Goal: Find specific page/section: Find specific page/section

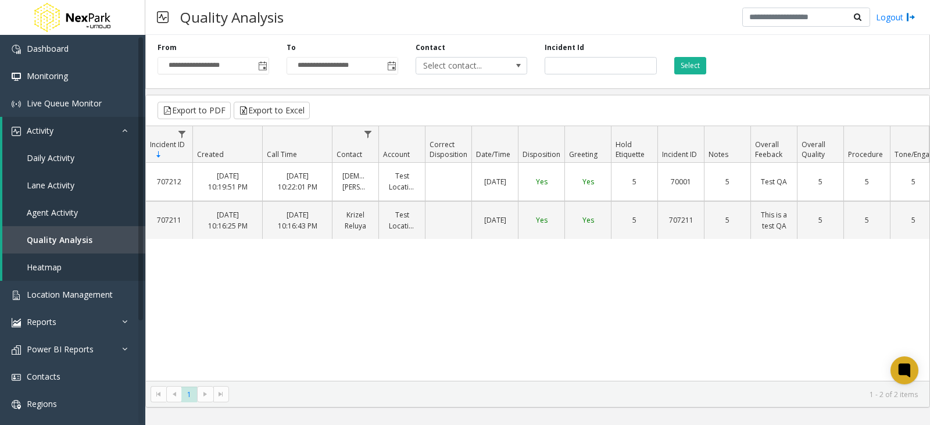
click at [759, 334] on div "707212 [DATE] 10:19:51 PM [DATE] 10:22:01 PM [DEMOGRAPHIC_DATA] [PERSON_NAME] T…" at bounding box center [538, 272] width 784 height 218
click at [660, 303] on div "707212 [DATE] 10:19:51 PM [DATE] 10:22:01 PM [DEMOGRAPHIC_DATA] [PERSON_NAME] T…" at bounding box center [538, 272] width 784 height 218
click at [329, 324] on div "707212 [DATE] 10:19:51 PM [DATE] 10:22:01 PM [DEMOGRAPHIC_DATA] [PERSON_NAME] T…" at bounding box center [538, 272] width 784 height 218
click at [537, 282] on div "707212 [DATE] 10:19:51 PM [DATE] 10:22:01 PM [DEMOGRAPHIC_DATA] [PERSON_NAME] T…" at bounding box center [538, 272] width 784 height 218
click at [538, 324] on div "707212 [DATE] 10:19:51 PM [DATE] 10:22:01 PM [DEMOGRAPHIC_DATA] [PERSON_NAME] T…" at bounding box center [538, 272] width 784 height 218
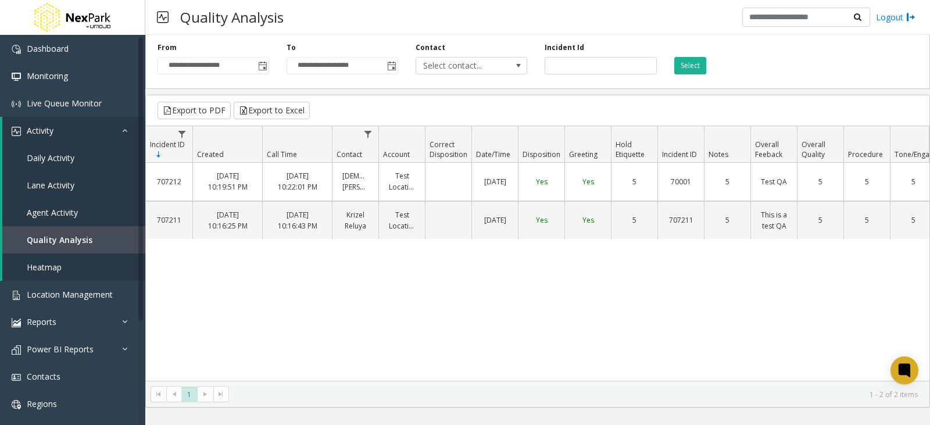
click at [438, 298] on div "707212 [DATE] 10:19:51 PM [DATE] 10:22:01 PM [DEMOGRAPHIC_DATA] [PERSON_NAME] T…" at bounding box center [538, 272] width 784 height 218
click at [514, 287] on div "707212 [DATE] 10:19:51 PM [DATE] 10:22:01 PM [DEMOGRAPHIC_DATA] [PERSON_NAME] T…" at bounding box center [538, 272] width 784 height 218
click at [445, 285] on div "707212 [DATE] 10:19:51 PM [DATE] 10:22:01 PM [DEMOGRAPHIC_DATA] [PERSON_NAME] T…" at bounding box center [538, 272] width 784 height 218
click at [529, 314] on div "707212 [DATE] 10:19:51 PM [DATE] 10:22:01 PM [DEMOGRAPHIC_DATA] [PERSON_NAME] T…" at bounding box center [538, 272] width 784 height 218
click at [806, 301] on div "707212 [DATE] 10:19:51 PM [DATE] 10:22:01 PM [DEMOGRAPHIC_DATA] [PERSON_NAME] T…" at bounding box center [538, 272] width 784 height 218
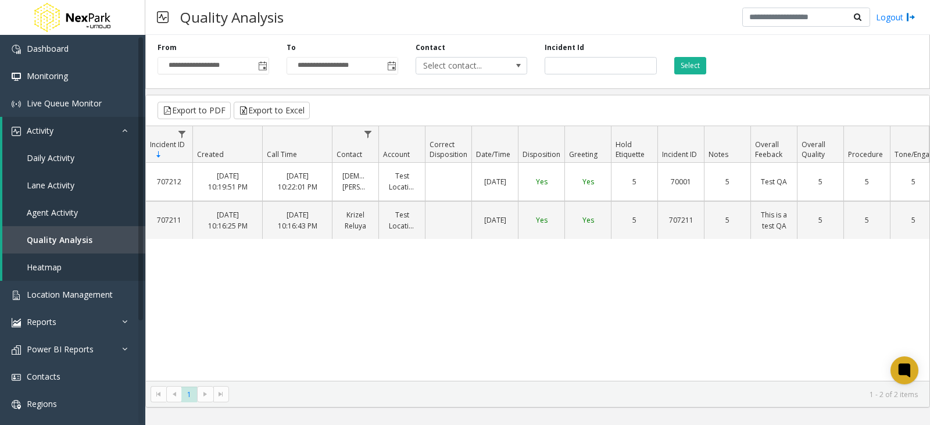
click at [702, 311] on div "707212 [DATE] 10:19:51 PM [DATE] 10:22:01 PM [DEMOGRAPHIC_DATA] [PERSON_NAME] T…" at bounding box center [538, 272] width 784 height 218
click at [603, 317] on div "707212 [DATE] 10:19:51 PM [DATE] 10:22:01 PM [DEMOGRAPHIC_DATA] [PERSON_NAME] T…" at bounding box center [538, 272] width 784 height 218
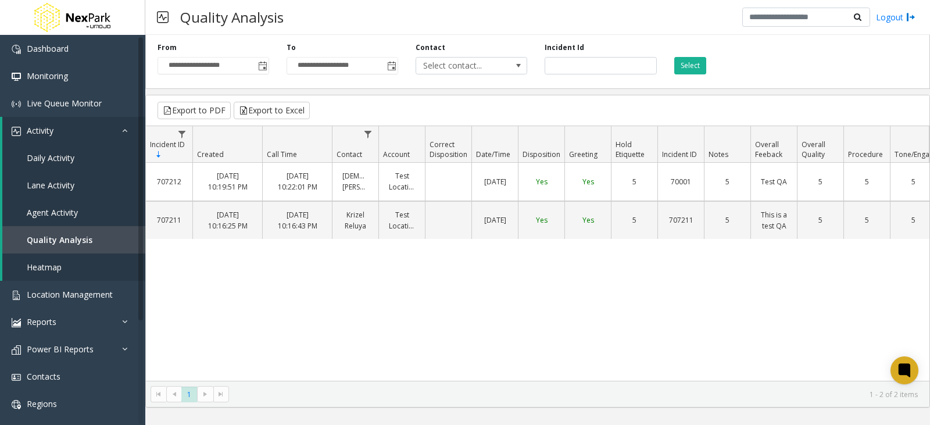
click at [602, 315] on div "707212 [DATE] 10:19:51 PM [DATE] 10:22:01 PM [DEMOGRAPHIC_DATA] [PERSON_NAME] T…" at bounding box center [538, 272] width 784 height 218
click at [271, 327] on div "707212 [DATE] 10:19:51 PM [DATE] 10:22:01 PM [DEMOGRAPHIC_DATA] [PERSON_NAME] T…" at bounding box center [538, 272] width 784 height 218
click at [47, 184] on span "Lane Activity" at bounding box center [51, 185] width 48 height 11
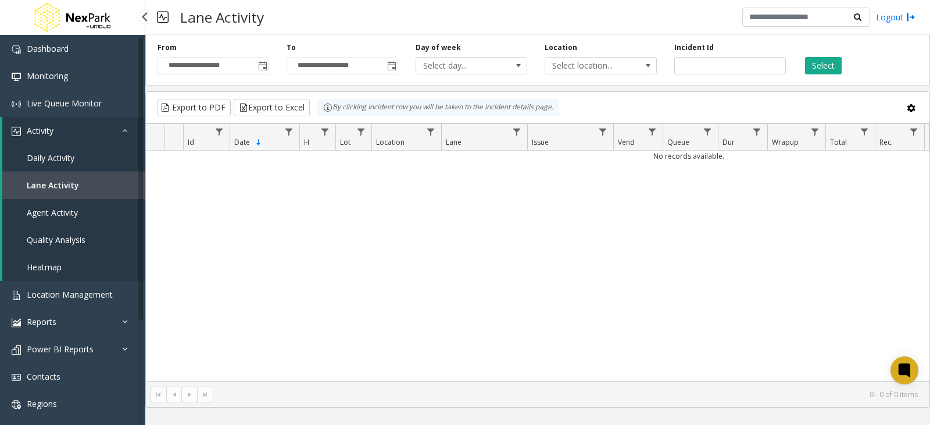
click at [65, 213] on span "Agent Activity" at bounding box center [52, 212] width 51 height 11
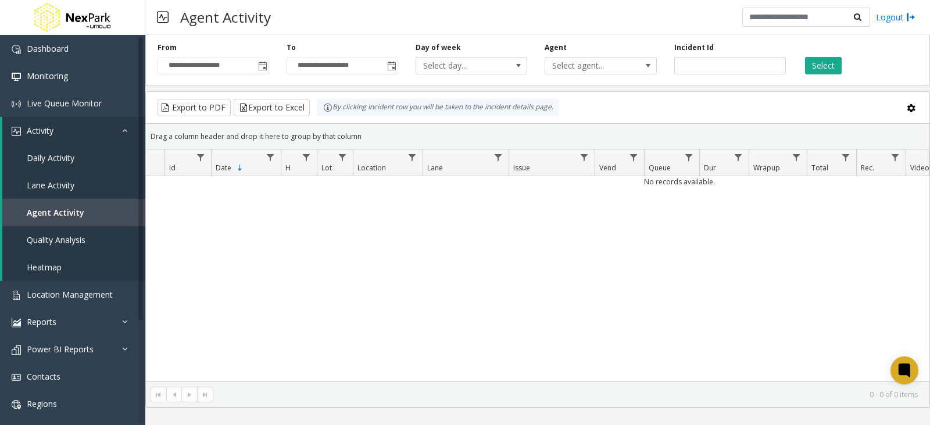
click at [279, 286] on div "No records available." at bounding box center [538, 278] width 784 height 205
click at [705, 303] on div "No records available." at bounding box center [538, 278] width 784 height 205
click at [381, 248] on div "No records available." at bounding box center [538, 278] width 784 height 205
click at [503, 292] on div "No records available." at bounding box center [538, 278] width 784 height 205
click at [554, 282] on div "No records available." at bounding box center [538, 278] width 784 height 205
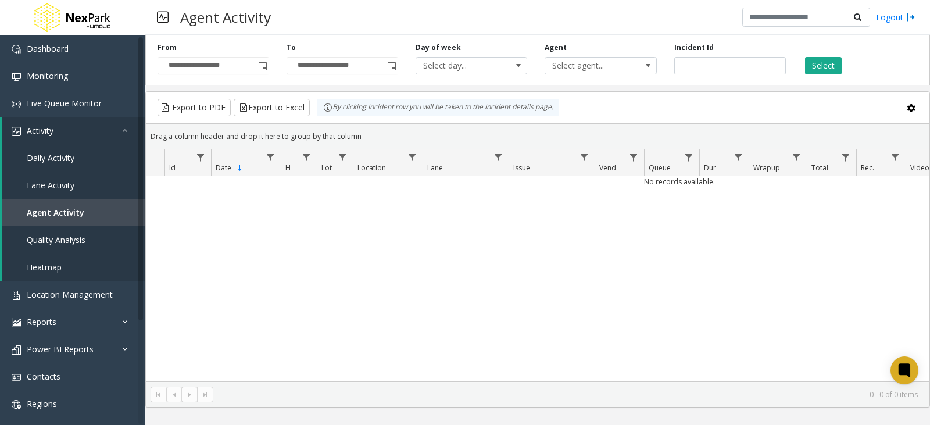
click at [532, 280] on div "No records available." at bounding box center [538, 278] width 784 height 205
click at [618, 327] on div "No records available." at bounding box center [538, 278] width 784 height 205
click at [506, 277] on div "No records available." at bounding box center [538, 278] width 784 height 205
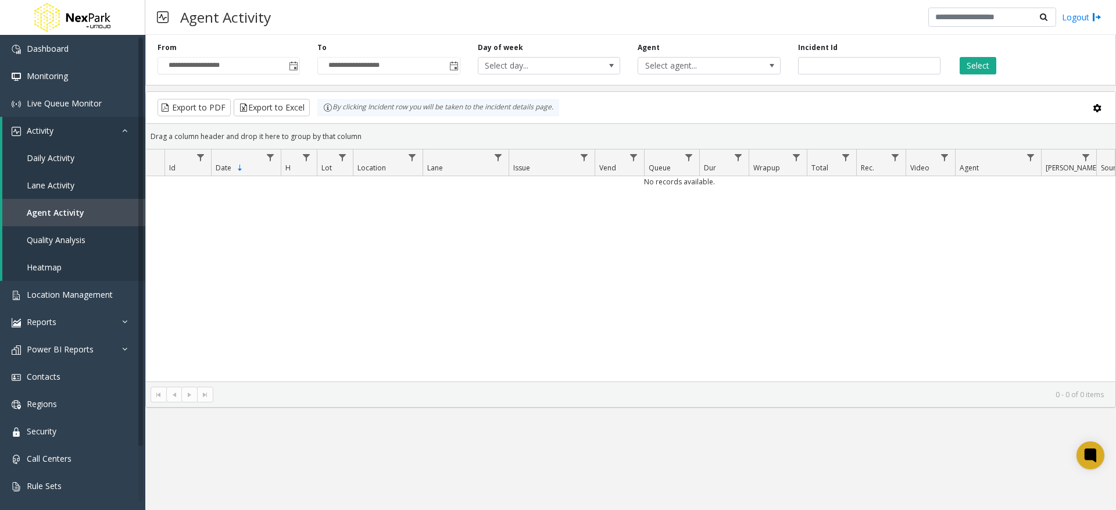
click at [643, 344] on div "No records available." at bounding box center [631, 278] width 970 height 205
drag, startPoint x: 830, startPoint y: 316, endPoint x: 838, endPoint y: 314, distance: 7.8
click at [830, 316] on div "No records available." at bounding box center [631, 278] width 970 height 205
click at [455, 380] on kendo-grid "Export to PDF Export to Excel By clicking Incident row you will be taken to the…" at bounding box center [630, 249] width 971 height 316
click at [514, 306] on div "No records available." at bounding box center [631, 278] width 970 height 205
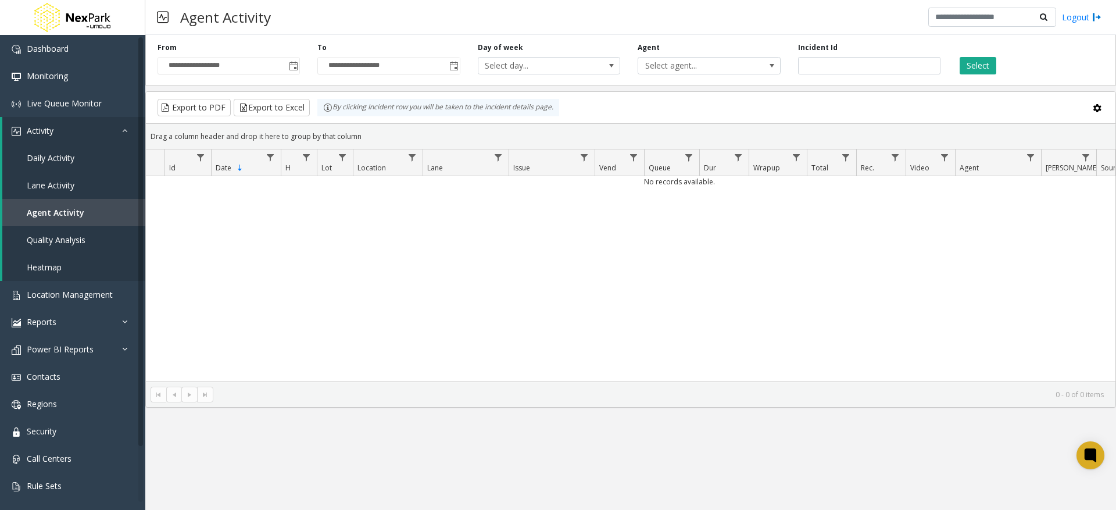
click at [407, 269] on div "No records available." at bounding box center [631, 278] width 970 height 205
click at [524, 331] on div "No records available." at bounding box center [631, 278] width 970 height 205
